Goal: Navigation & Orientation: Find specific page/section

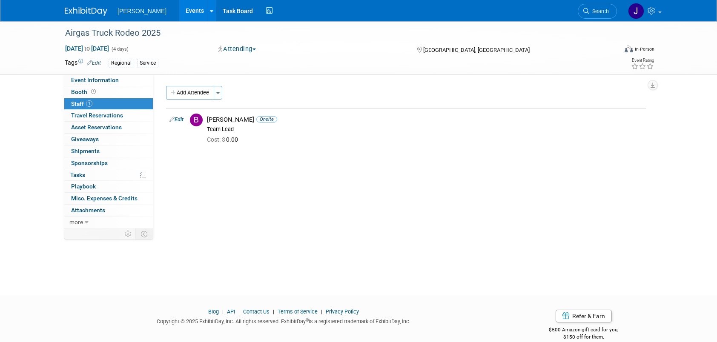
click at [183, 12] on link "Events" at bounding box center [194, 10] width 31 height 21
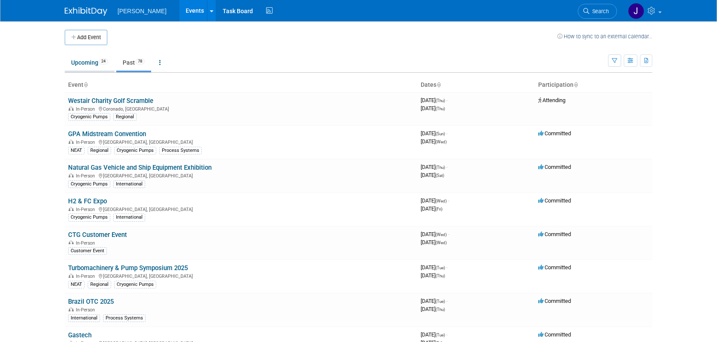
click at [90, 63] on link "Upcoming 24" at bounding box center [90, 62] width 50 height 16
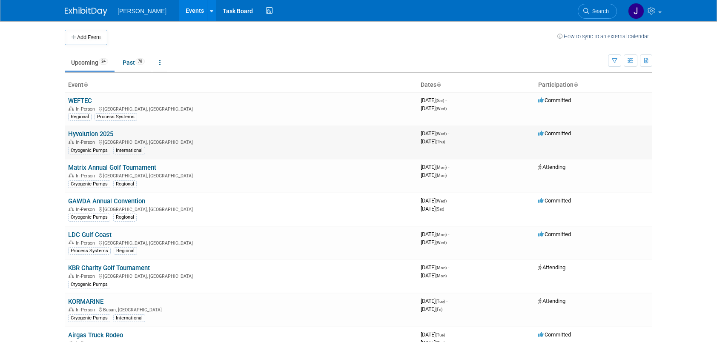
click at [90, 134] on link "Hyvolution 2025" at bounding box center [90, 134] width 45 height 8
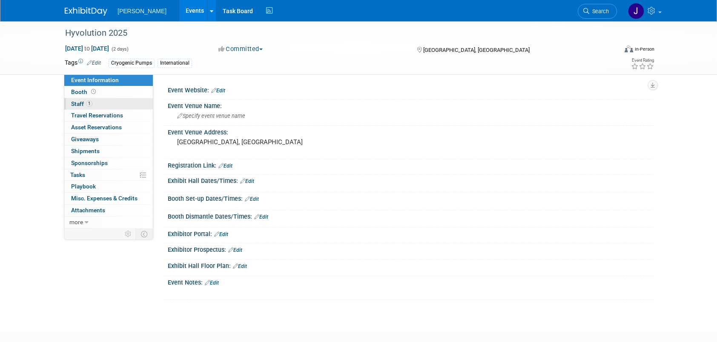
click at [79, 104] on span "Staff 1" at bounding box center [81, 103] width 21 height 7
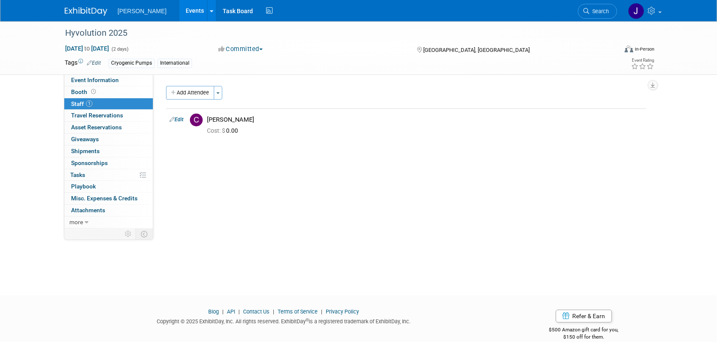
click at [179, 9] on link "Events" at bounding box center [194, 10] width 31 height 21
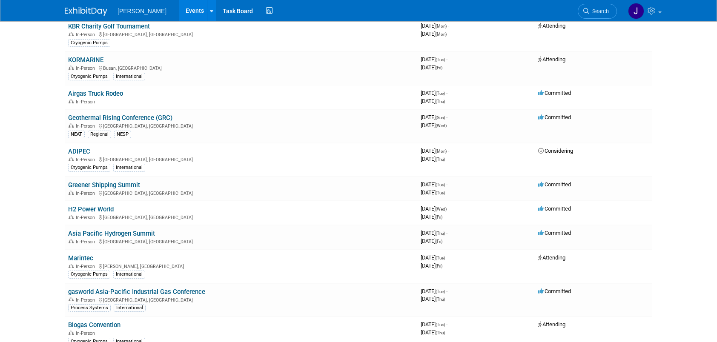
scroll to position [255, 0]
